Goal: Complete application form: Complete application form

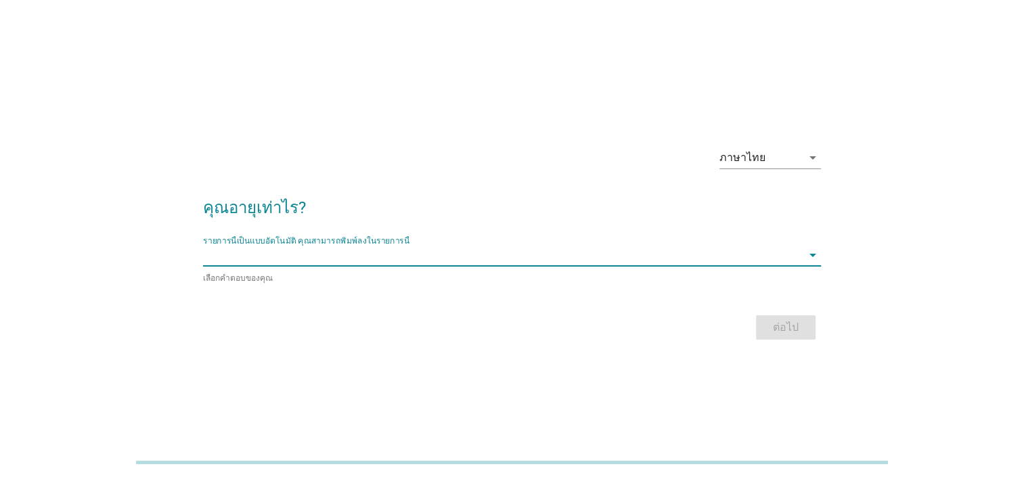
click at [548, 255] on input "รายการนี้เป็นแบบอัตโนมัติ คุณสามารถพิมพ์ลงในรายการนี้" at bounding box center [502, 255] width 599 height 22
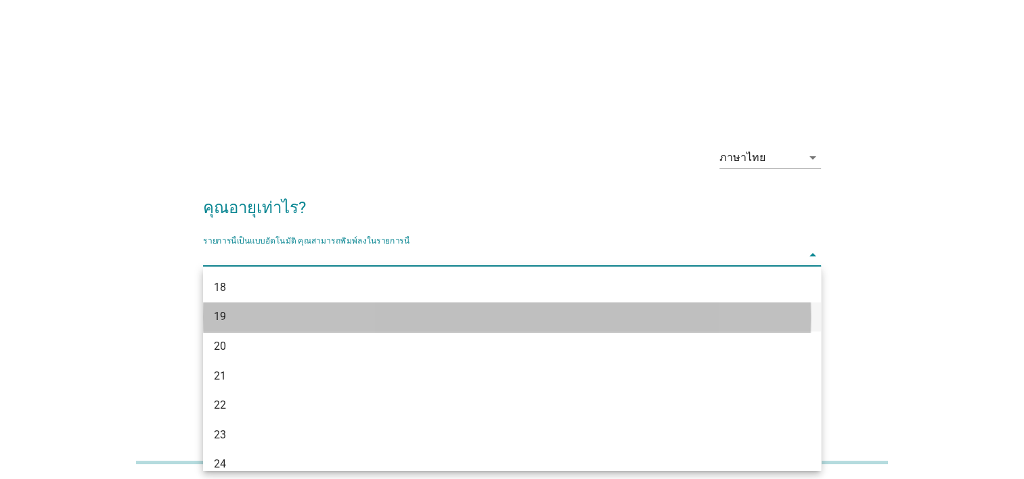
click at [429, 326] on div "19" at bounding box center [512, 318] width 618 height 30
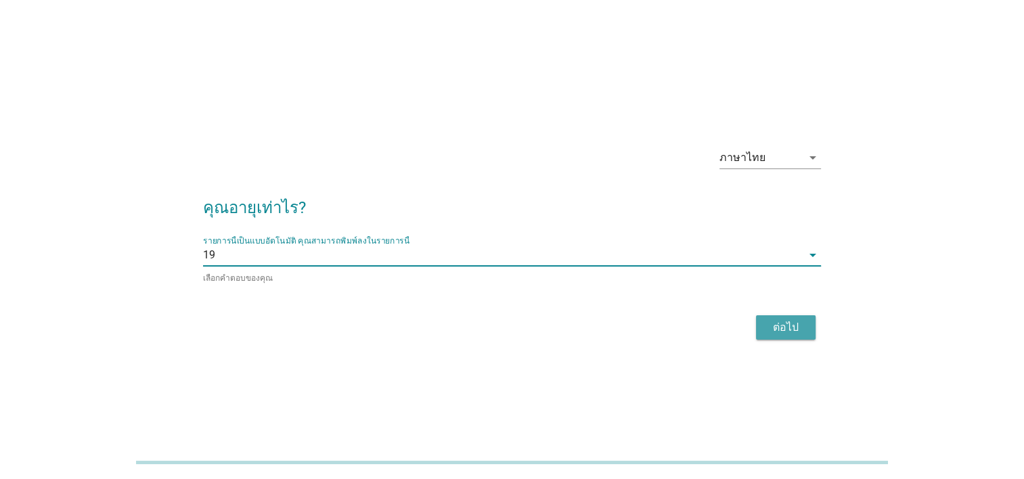
click at [783, 320] on div "ต่อไป" at bounding box center [786, 328] width 38 height 16
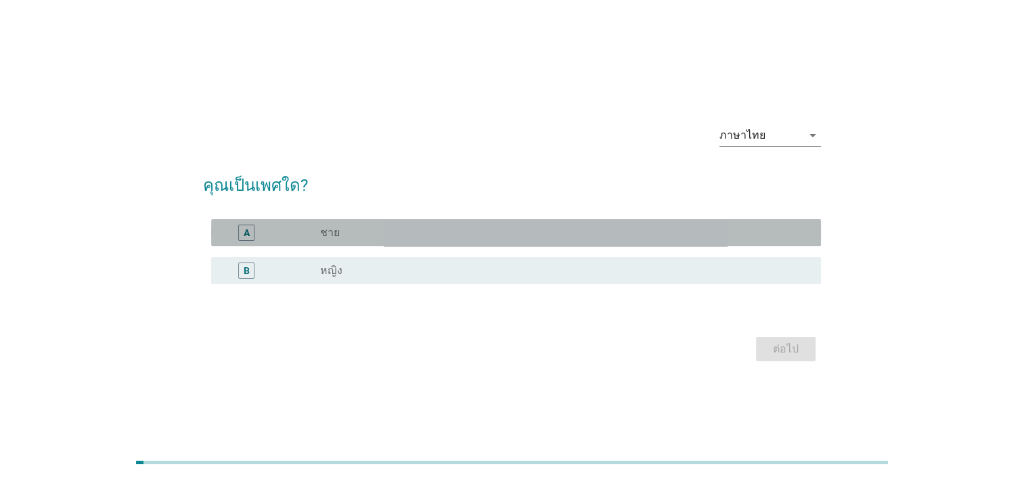
click at [452, 233] on div "radio_button_unchecked ชาย" at bounding box center [559, 233] width 479 height 14
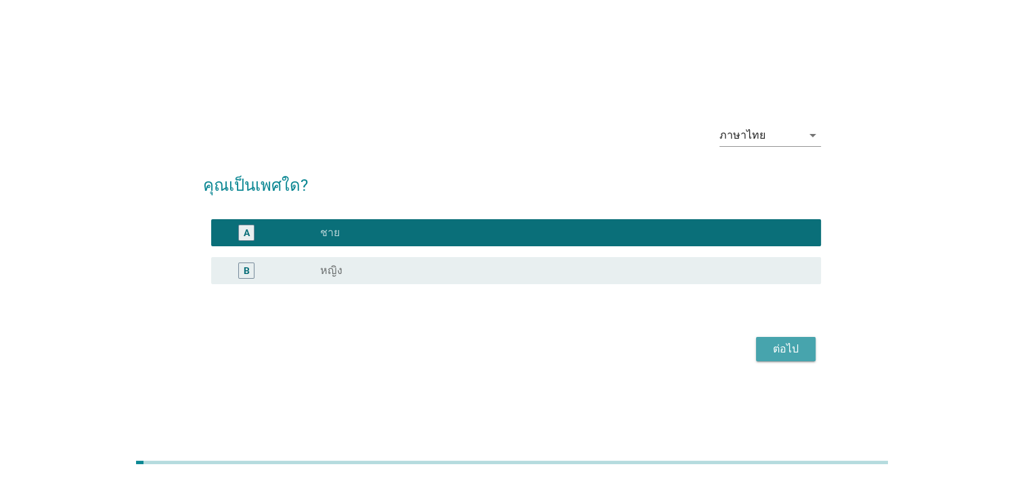
click at [798, 352] on div "ต่อไป" at bounding box center [786, 349] width 38 height 16
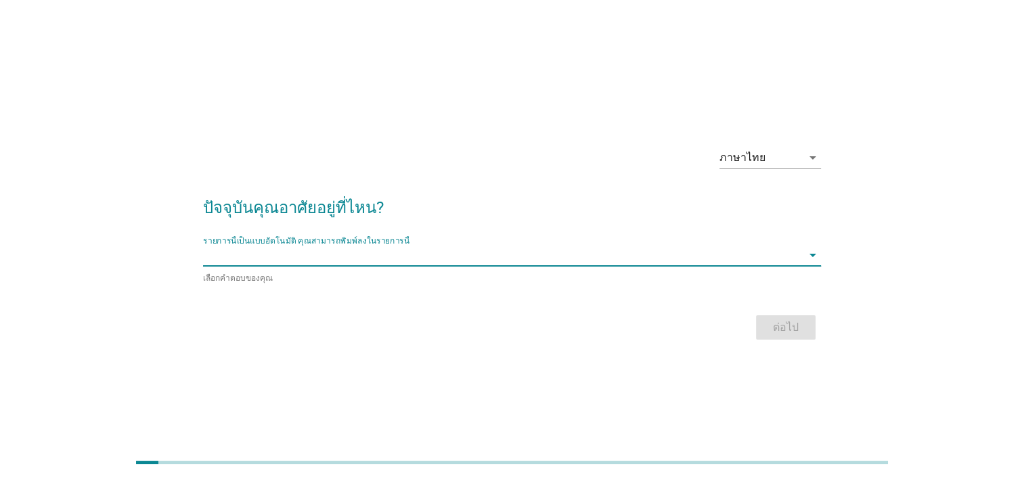
click at [558, 253] on input "รายการนี้เป็นแบบอัตโนมัติ คุณสามารถพิมพ์ลงในรายการนี้" at bounding box center [502, 255] width 599 height 22
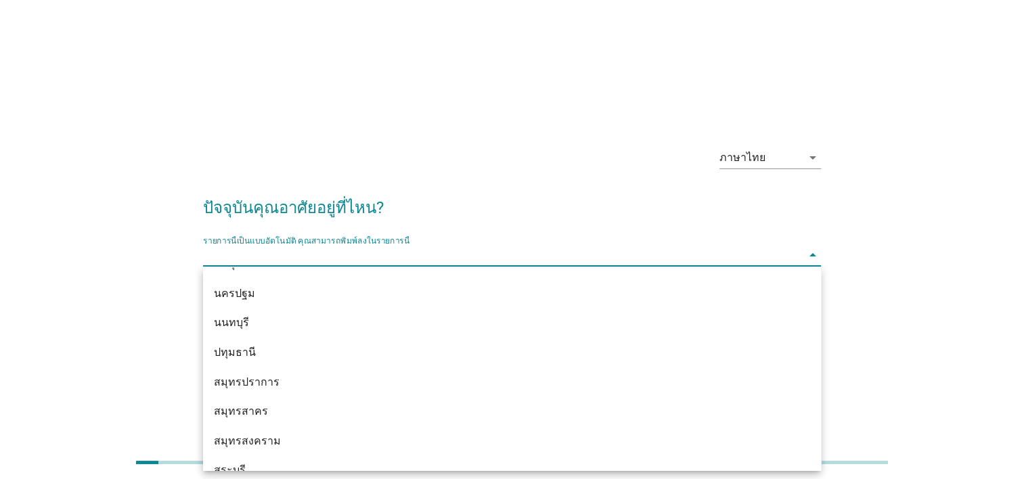
scroll to position [1236, 0]
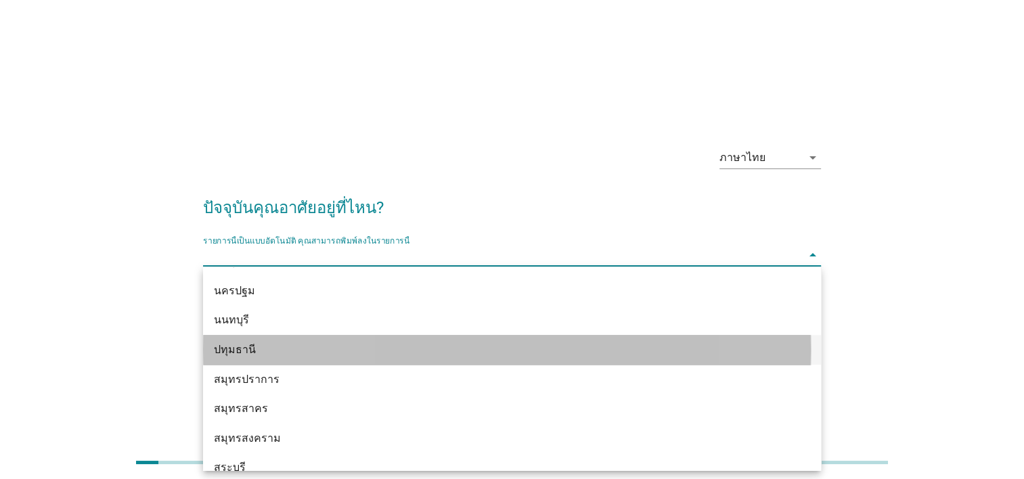
click at [393, 335] on div "ปทุมธานี" at bounding box center [512, 350] width 618 height 30
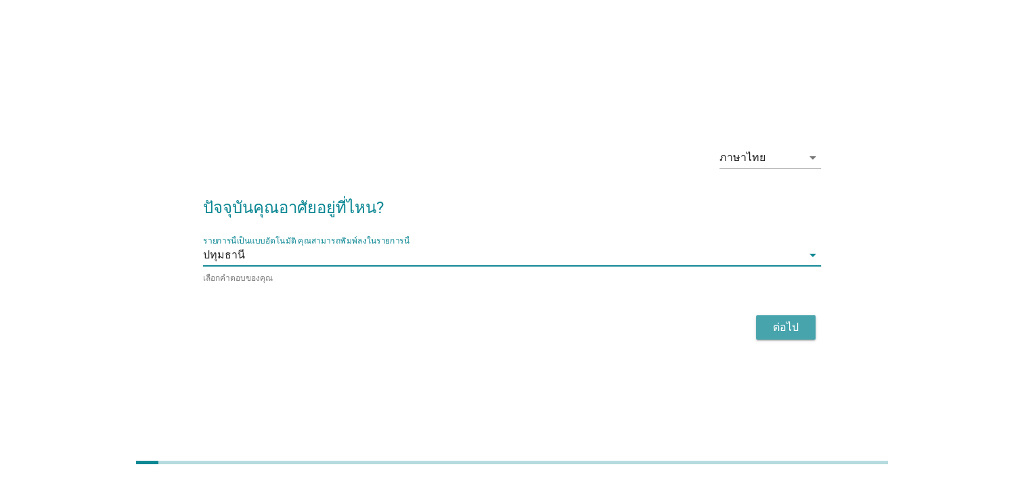
click at [787, 330] on div "ต่อไป" at bounding box center [786, 328] width 38 height 16
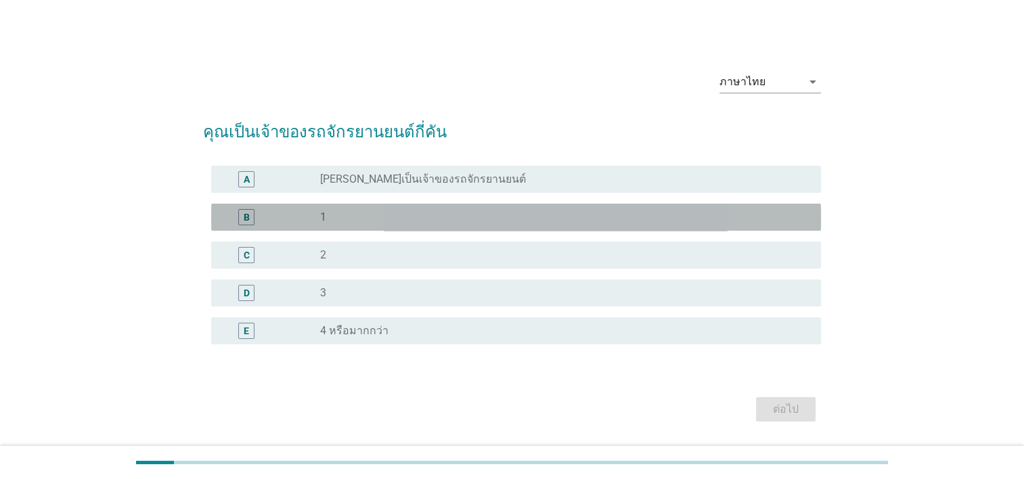
click at [382, 209] on div "radio_button_unchecked 1" at bounding box center [565, 217] width 490 height 16
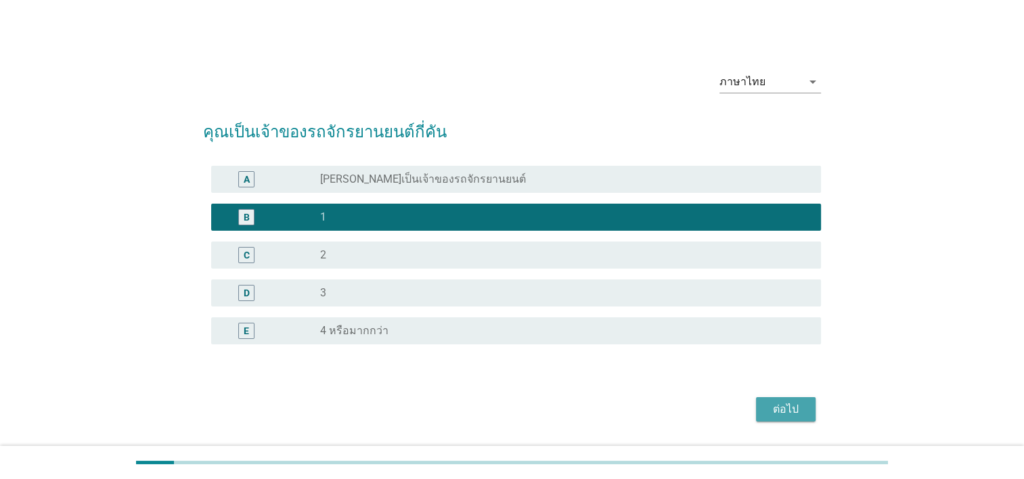
click at [774, 399] on button "ต่อไป" at bounding box center [786, 409] width 60 height 24
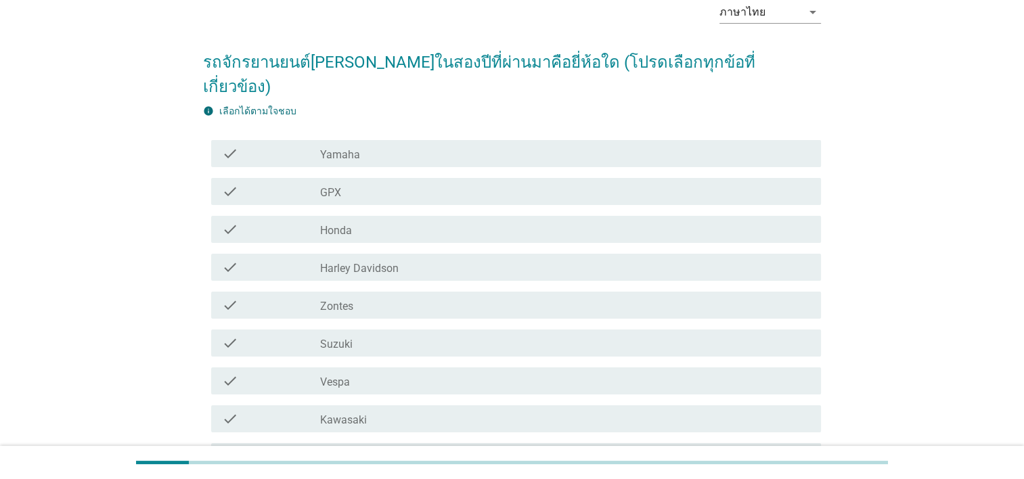
scroll to position [68, 0]
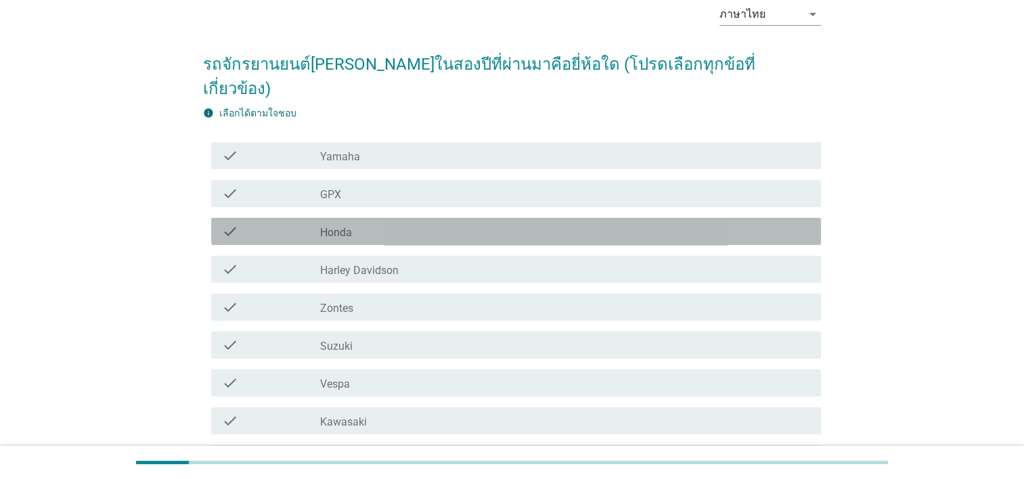
click at [455, 223] on div "check_box_outline_blank Honda" at bounding box center [565, 231] width 490 height 16
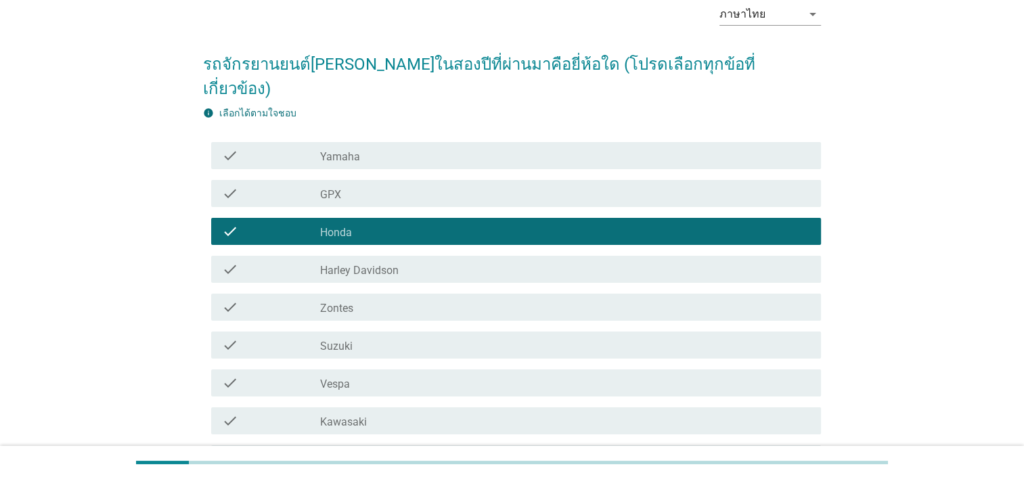
scroll to position [232, 0]
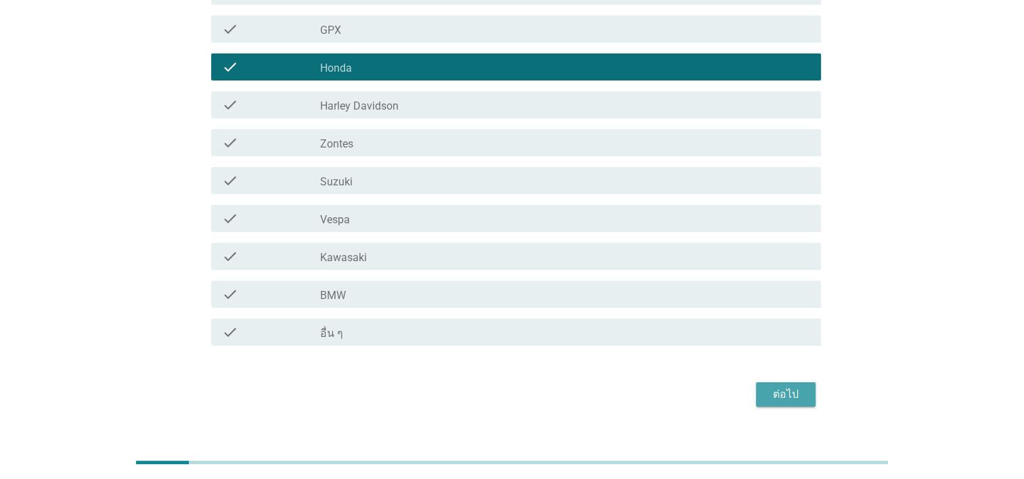
click at [766, 383] on button "ต่อไป" at bounding box center [786, 395] width 60 height 24
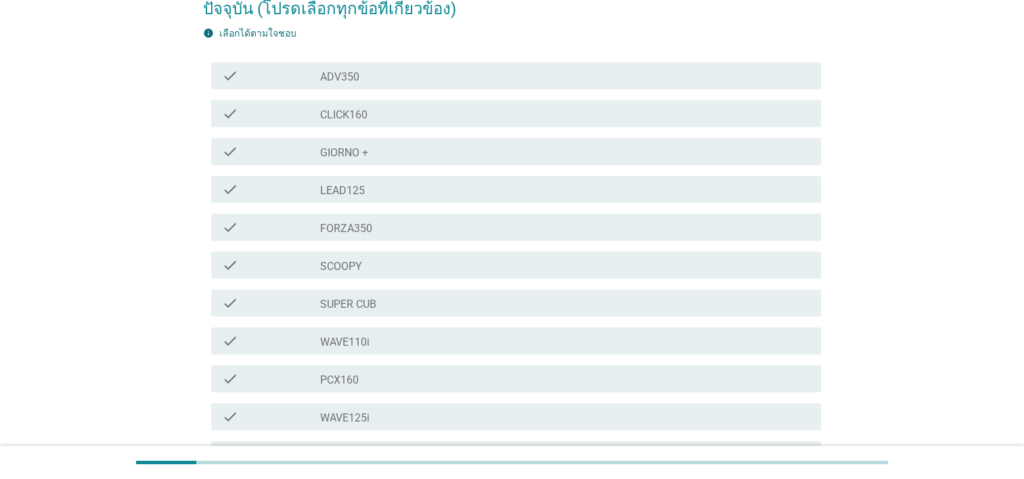
scroll to position [146, 0]
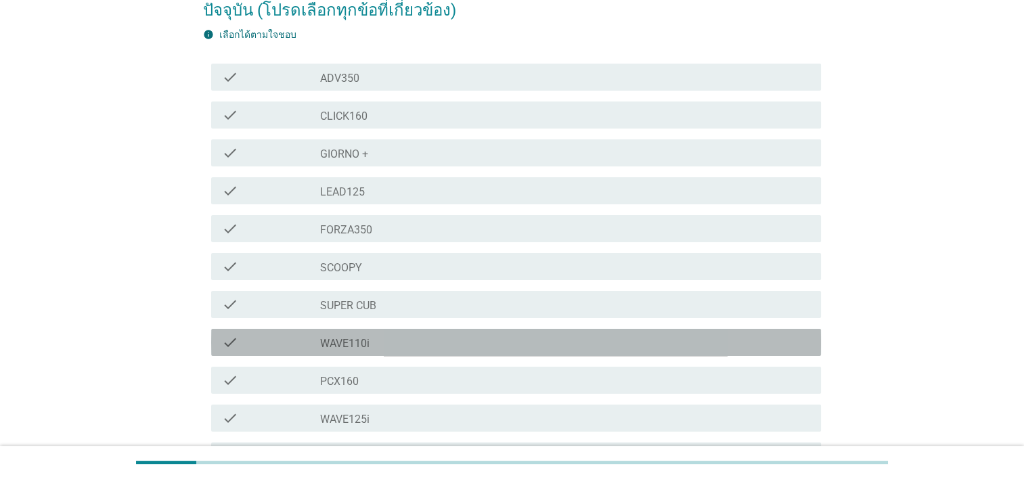
click at [406, 345] on div "check_box_outline_blank WAVE110i" at bounding box center [565, 342] width 490 height 16
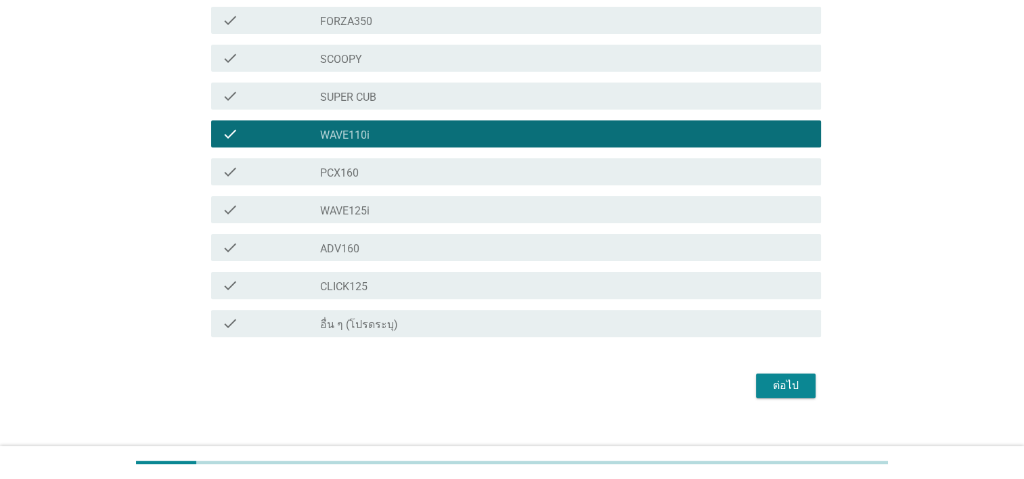
scroll to position [364, 0]
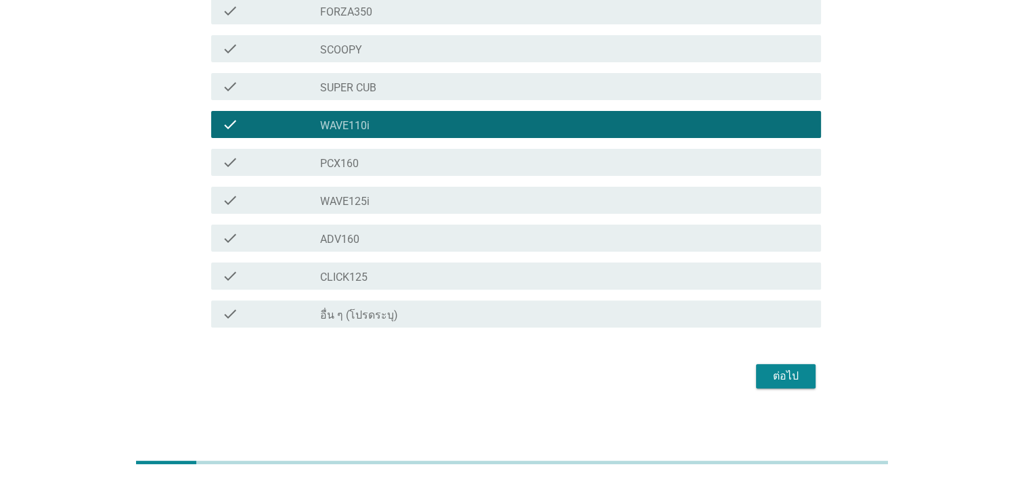
click at [777, 372] on div "ต่อไป" at bounding box center [786, 376] width 38 height 16
